Goal: Transaction & Acquisition: Purchase product/service

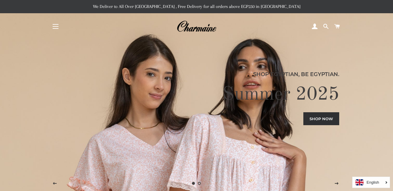
scroll to position [29, 0]
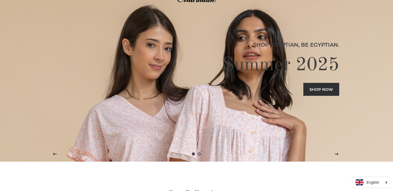
click at [375, 184] on icon "English" at bounding box center [372, 182] width 13 height 4
click at [371, 172] on icon "Arabic" at bounding box center [371, 171] width 11 height 4
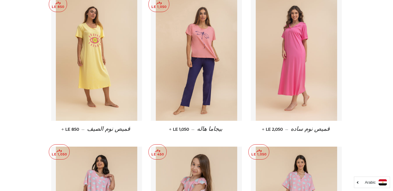
scroll to position [705, 0]
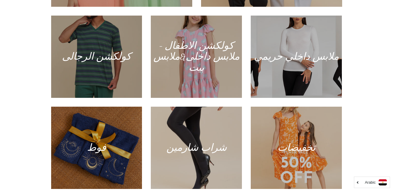
scroll to position [236, 0]
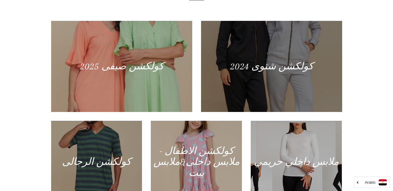
click at [281, 60] on div at bounding box center [271, 66] width 145 height 94
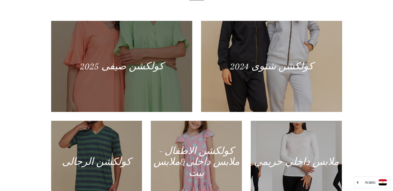
click at [153, 66] on div at bounding box center [121, 66] width 145 height 94
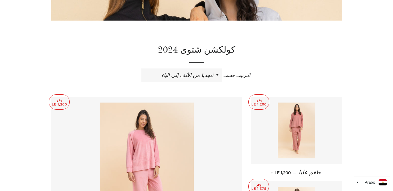
scroll to position [176, 0]
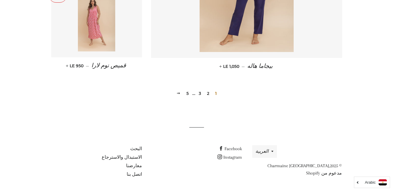
scroll to position [855, 0]
click at [206, 93] on link "2" at bounding box center [208, 93] width 7 height 9
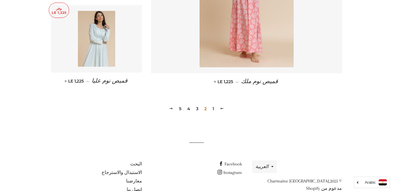
scroll to position [855, 0]
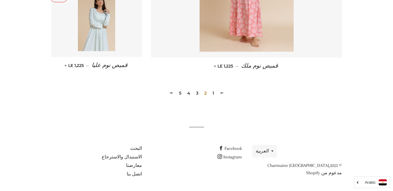
click at [196, 95] on link "3" at bounding box center [197, 93] width 7 height 9
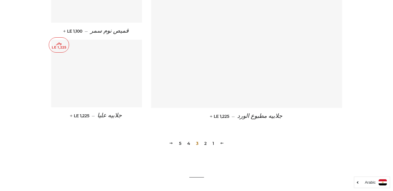
scroll to position [855, 0]
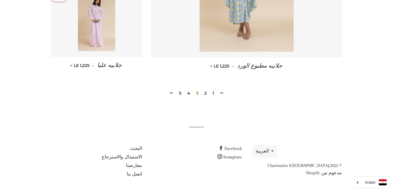
click at [188, 93] on link "4" at bounding box center [189, 93] width 8 height 9
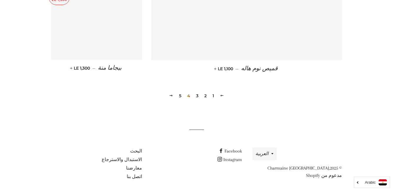
scroll to position [855, 0]
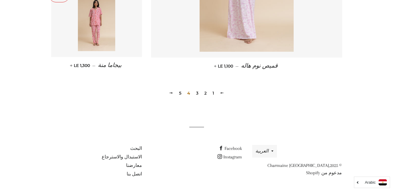
click at [178, 95] on link "5" at bounding box center [180, 93] width 7 height 9
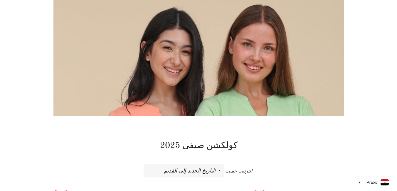
scroll to position [4, 0]
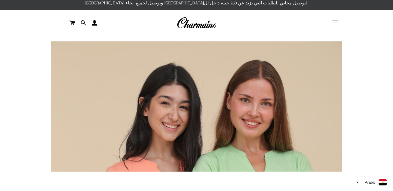
click at [333, 22] on button "التنقل في الموقع" at bounding box center [334, 23] width 15 height 15
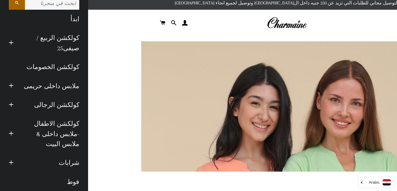
scroll to position [0, 0]
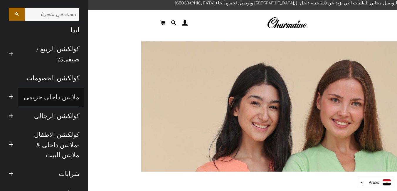
click at [61, 97] on link "ملابس داخلى حريمى" at bounding box center [51, 97] width 66 height 19
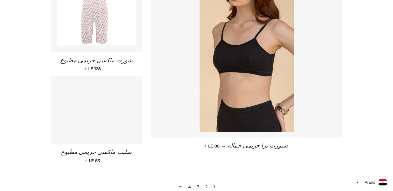
scroll to position [852, 0]
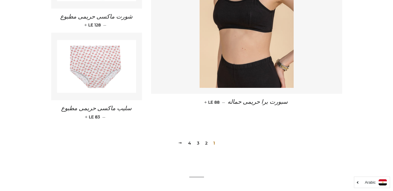
click at [207, 142] on link "2" at bounding box center [206, 143] width 7 height 9
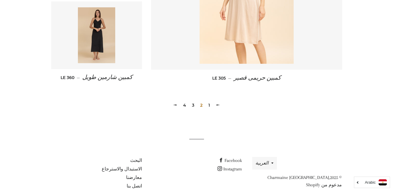
scroll to position [882, 0]
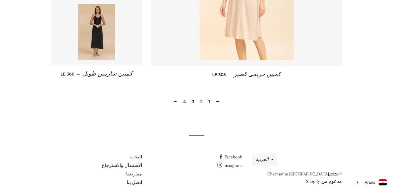
click at [195, 100] on link "3" at bounding box center [193, 101] width 7 height 9
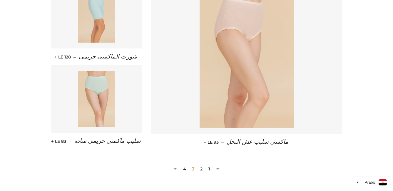
scroll to position [881, 0]
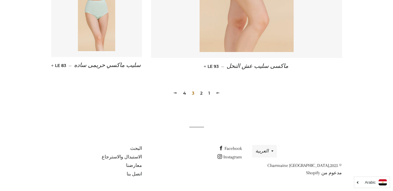
click at [185, 94] on link "4" at bounding box center [185, 93] width 8 height 9
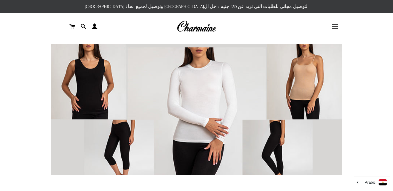
click at [335, 28] on button "التنقل في الموقع" at bounding box center [334, 26] width 15 height 15
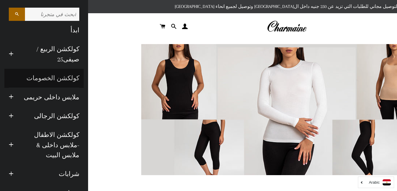
click at [66, 80] on link "كولكشن الخصومات" at bounding box center [43, 78] width 79 height 19
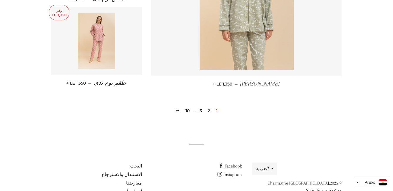
scroll to position [863, 0]
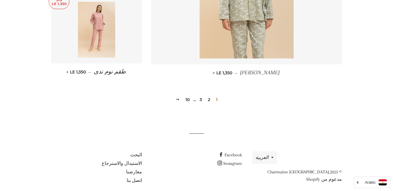
click at [208, 95] on link "2" at bounding box center [208, 99] width 7 height 9
click at [202, 95] on link "3" at bounding box center [200, 99] width 7 height 9
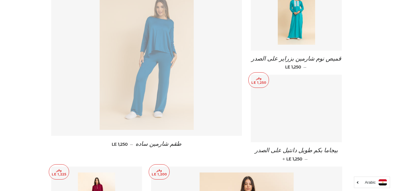
scroll to position [617, 0]
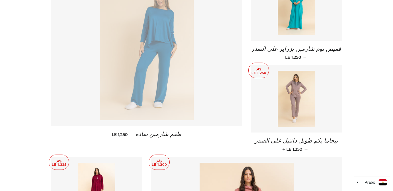
click at [294, 95] on img at bounding box center [296, 99] width 37 height 56
click at [303, 94] on img at bounding box center [296, 99] width 37 height 56
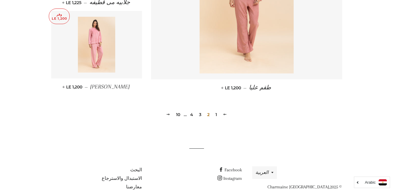
scroll to position [869, 0]
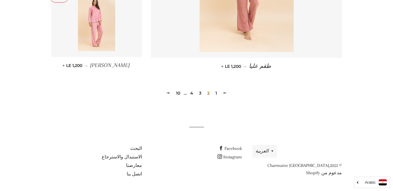
click at [200, 93] on link "3" at bounding box center [200, 93] width 7 height 9
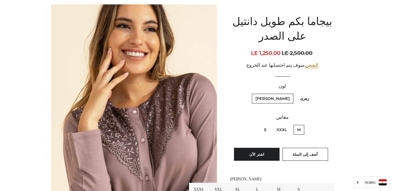
scroll to position [88, 0]
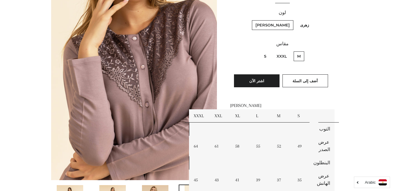
scroll to position [147, 0]
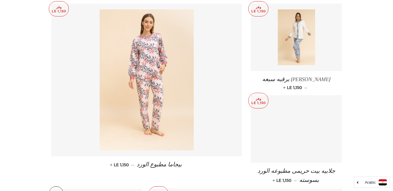
scroll to position [264, 0]
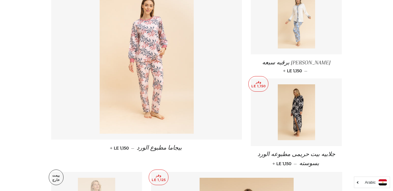
click at [299, 34] on img at bounding box center [296, 21] width 37 height 56
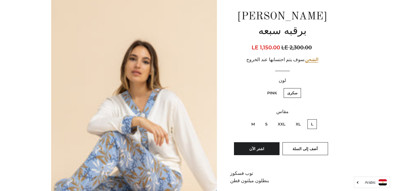
scroll to position [88, 0]
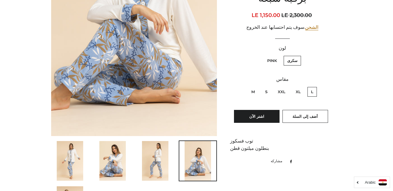
click at [156, 160] on img at bounding box center [155, 161] width 26 height 40
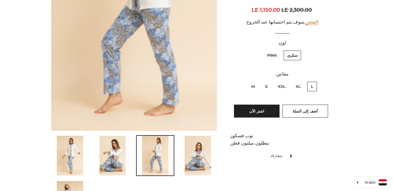
scroll to position [219, 0]
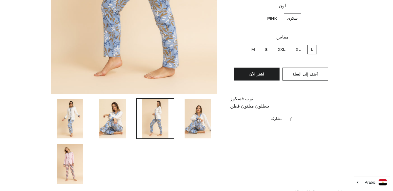
click at [110, 120] on img at bounding box center [112, 119] width 26 height 40
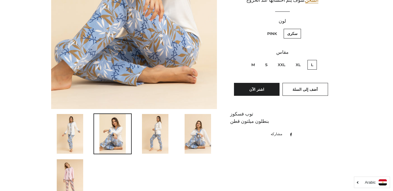
click at [71, 134] on img at bounding box center [70, 134] width 26 height 40
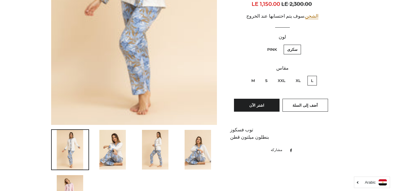
scroll to position [188, 0]
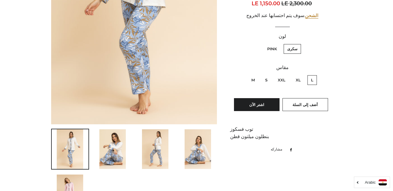
click at [76, 178] on img at bounding box center [70, 195] width 26 height 40
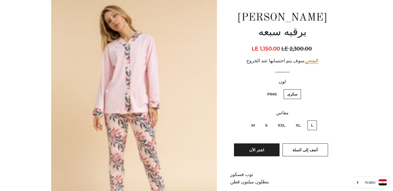
scroll to position [71, 0]
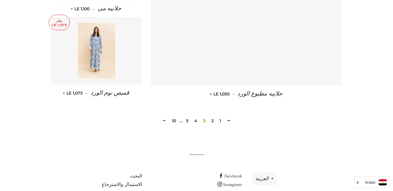
scroll to position [863, 0]
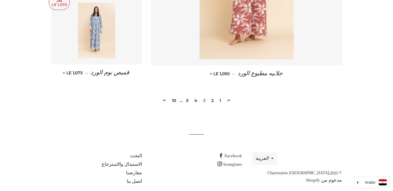
click at [195, 96] on link "4" at bounding box center [196, 100] width 8 height 9
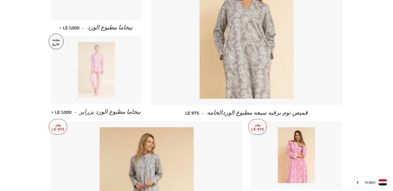
scroll to position [470, 0]
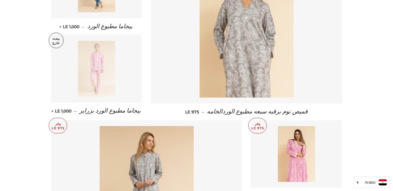
click at [100, 88] on img at bounding box center [96, 69] width 37 height 56
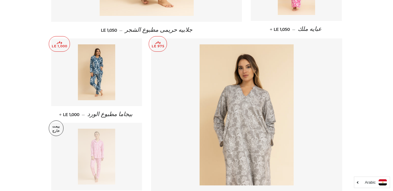
scroll to position [382, 0]
click at [82, 82] on img at bounding box center [96, 73] width 37 height 56
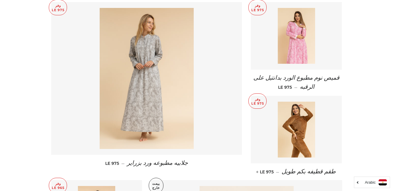
scroll to position [676, 0]
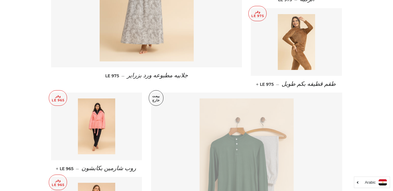
click at [299, 61] on img at bounding box center [296, 42] width 37 height 56
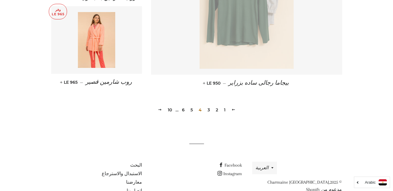
scroll to position [863, 0]
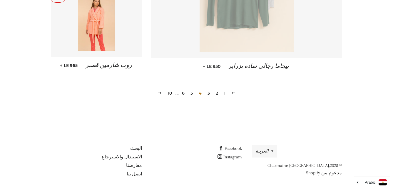
click at [192, 93] on link "5" at bounding box center [191, 93] width 7 height 9
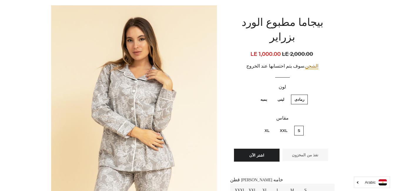
scroll to position [59, 0]
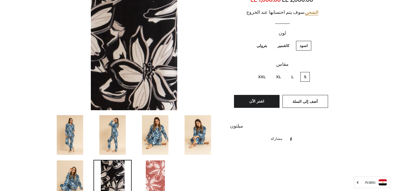
scroll to position [118, 0]
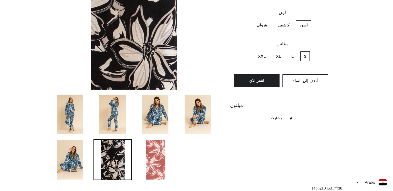
click at [165, 114] on img at bounding box center [155, 115] width 26 height 40
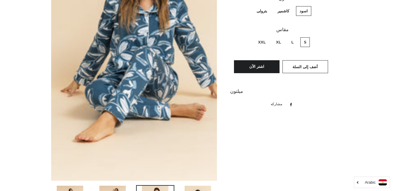
scroll to position [102, 0]
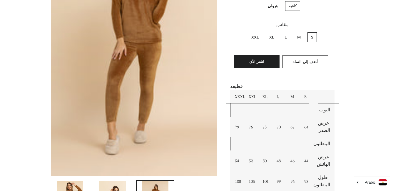
scroll to position [147, 0]
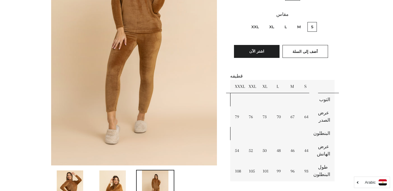
click at [109, 179] on img at bounding box center [112, 190] width 26 height 40
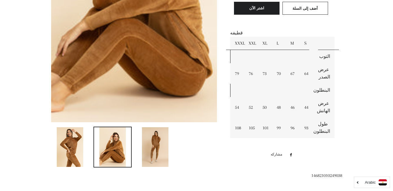
scroll to position [190, 0]
click at [157, 153] on img at bounding box center [155, 147] width 26 height 40
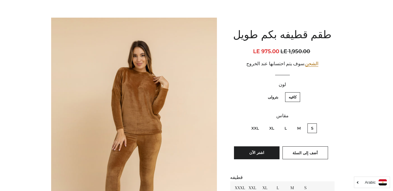
scroll to position [43, 0]
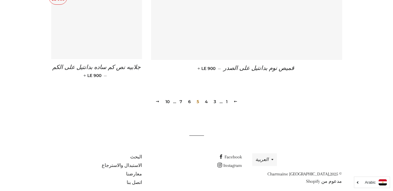
scroll to position [868, 0]
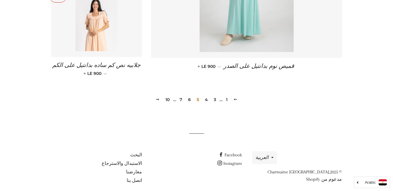
click at [189, 95] on link "6" at bounding box center [189, 99] width 7 height 9
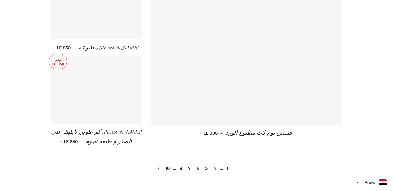
scroll to position [823, 0]
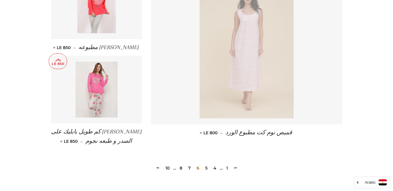
click at [112, 103] on img at bounding box center [97, 90] width 42 height 56
click at [109, 26] on img at bounding box center [96, 5] width 38 height 56
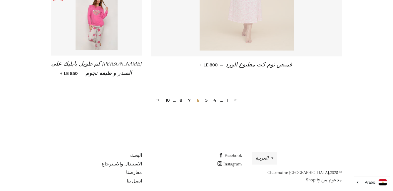
scroll to position [898, 0]
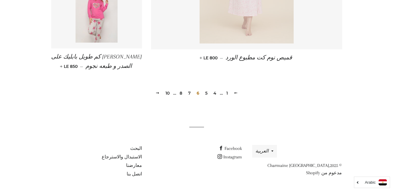
click at [187, 93] on link "7" at bounding box center [189, 93] width 7 height 9
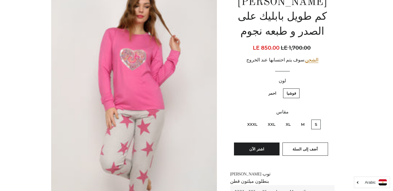
scroll to position [88, 0]
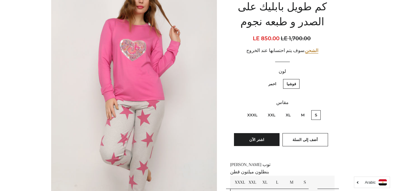
click at [302, 110] on label "M" at bounding box center [302, 115] width 11 height 10
click at [306, 109] on input "M" at bounding box center [306, 109] width 0 height 0
radio input "true"
click at [291, 110] on label "XL" at bounding box center [288, 115] width 12 height 10
click at [292, 109] on input "XL" at bounding box center [292, 109] width 0 height 0
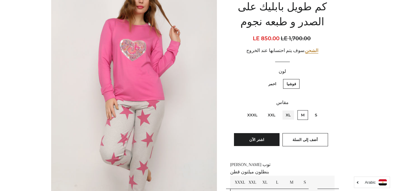
radio input "true"
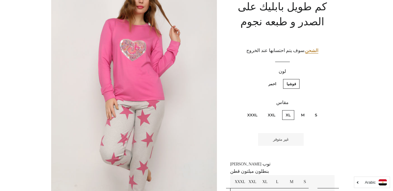
click at [272, 110] on label "XXL" at bounding box center [271, 115] width 15 height 10
click at [277, 109] on input "XXL" at bounding box center [277, 109] width 0 height 0
radio input "true"
click at [255, 110] on label "XXXL" at bounding box center [252, 115] width 17 height 10
click at [259, 109] on input "XXXL" at bounding box center [259, 109] width 0 height 0
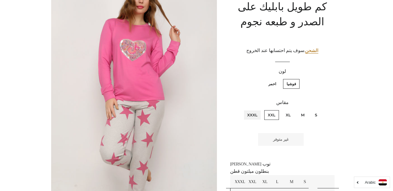
radio input "true"
click at [305, 110] on label "M" at bounding box center [302, 115] width 11 height 10
click at [306, 109] on input "M" at bounding box center [306, 109] width 0 height 0
radio input "true"
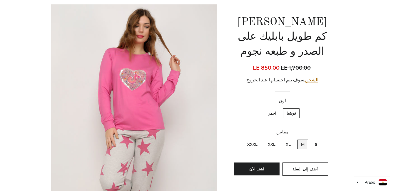
scroll to position [29, 0]
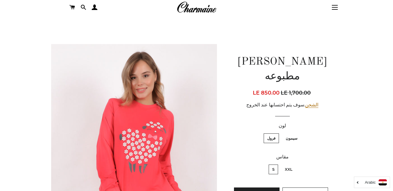
scroll to position [59, 0]
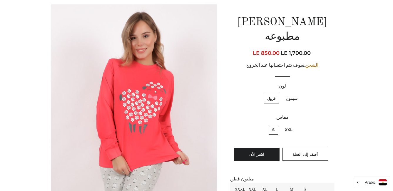
click at [287, 125] on label "XXL" at bounding box center [288, 130] width 15 height 10
click at [294, 124] on input "XXL" at bounding box center [294, 124] width 0 height 0
radio input "true"
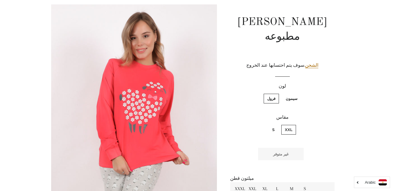
click at [272, 125] on label "S" at bounding box center [273, 130] width 9 height 10
click at [276, 124] on input "S" at bounding box center [276, 124] width 0 height 0
radio input "true"
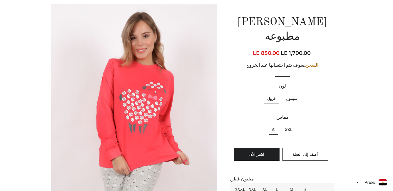
click at [292, 94] on label "سيمون" at bounding box center [291, 99] width 19 height 10
click at [299, 93] on input "سيمون" at bounding box center [299, 93] width 0 height 0
radio input "true"
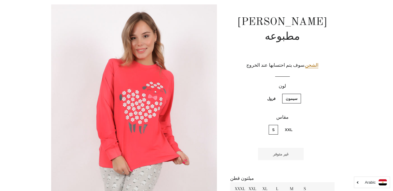
click at [273, 94] on label "فرول" at bounding box center [271, 99] width 15 height 10
click at [277, 93] on input "فرول" at bounding box center [277, 93] width 0 height 0
radio input "true"
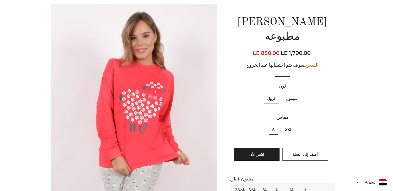
click at [289, 94] on label "سيمون" at bounding box center [291, 99] width 19 height 10
click at [299, 93] on input "سيمون" at bounding box center [299, 93] width 0 height 0
radio input "true"
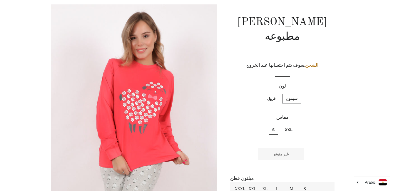
click at [288, 125] on label "XXL" at bounding box center [288, 130] width 15 height 10
click at [294, 124] on input "XXL" at bounding box center [294, 124] width 0 height 0
radio input "true"
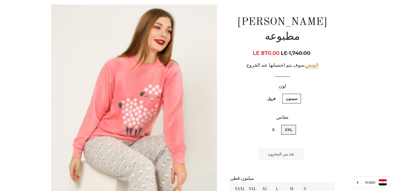
scroll to position [29, 0]
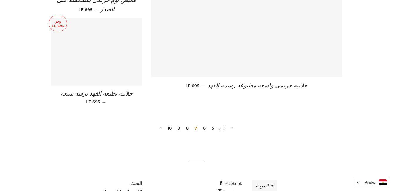
scroll to position [848, 0]
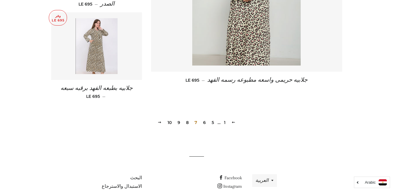
click at [188, 123] on link "8" at bounding box center [187, 122] width 7 height 9
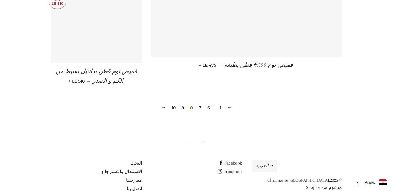
scroll to position [893, 0]
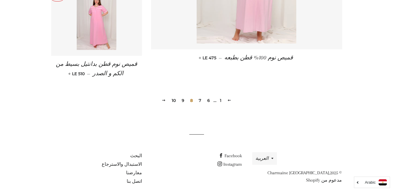
click at [182, 96] on link "9" at bounding box center [182, 100] width 7 height 9
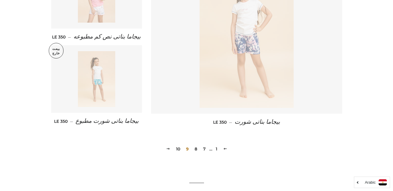
scroll to position [823, 0]
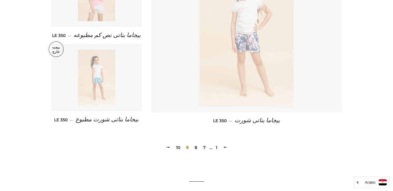
click at [177, 146] on link "10" at bounding box center [178, 147] width 9 height 9
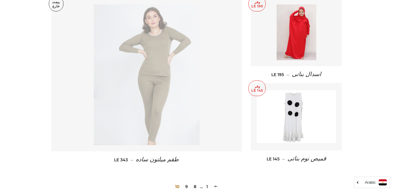
scroll to position [264, 0]
